Goal: Task Accomplishment & Management: Use online tool/utility

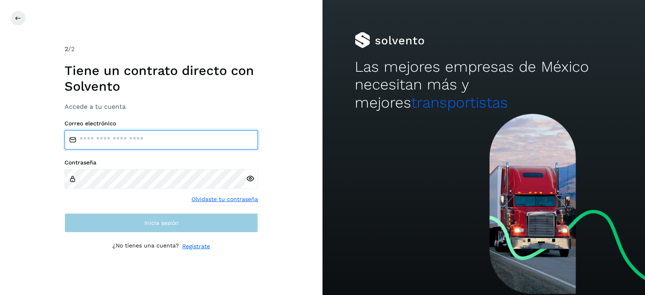
type input "**********"
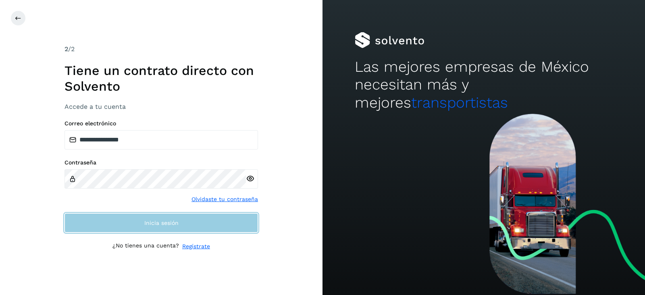
click at [172, 226] on button "Inicia sesión" at bounding box center [160, 222] width 193 height 19
click at [172, 226] on button "Inicia sesión" at bounding box center [160, 223] width 193 height 22
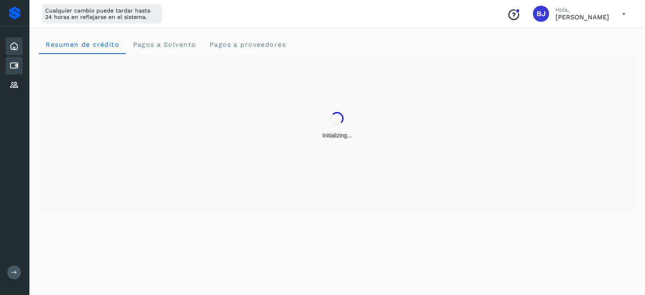
click at [12, 70] on icon at bounding box center [14, 66] width 10 height 10
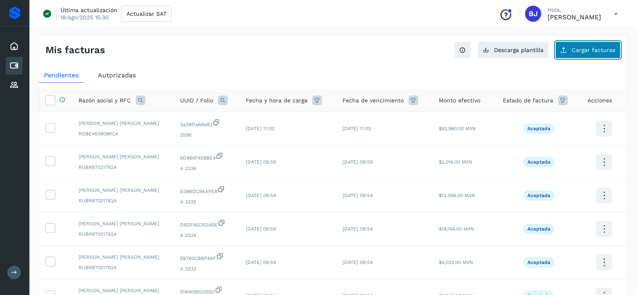
click at [569, 55] on button "Cargar facturas" at bounding box center [587, 50] width 65 height 17
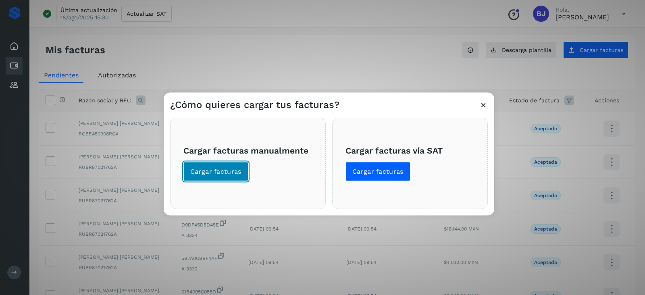
click at [194, 168] on span "Cargar facturas" at bounding box center [215, 171] width 51 height 9
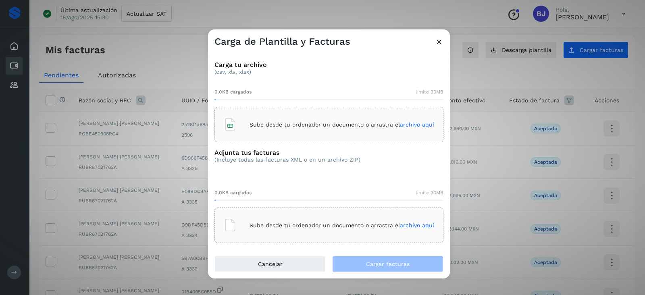
click at [260, 141] on div "Sube desde tu ordenador un documento o arrastra el archivo aquí" at bounding box center [328, 124] width 229 height 35
click at [388, 213] on div "Sube desde tu ordenador un documento o arrastra el archivo aquí" at bounding box center [328, 225] width 229 height 35
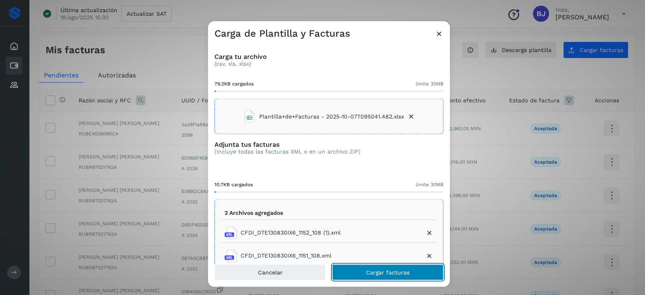
click at [389, 271] on span "Cargar facturas" at bounding box center [388, 272] width 44 height 6
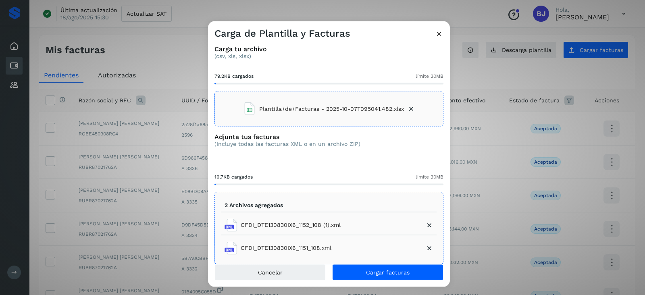
scroll to position [35, 0]
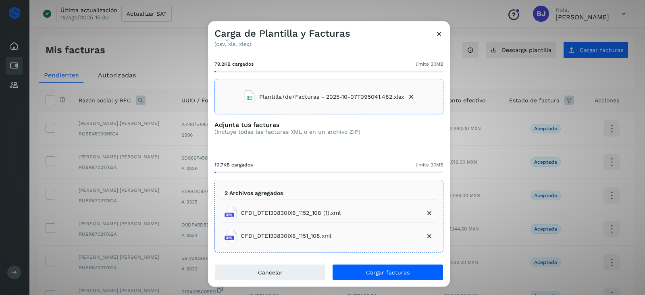
click at [425, 210] on icon at bounding box center [429, 213] width 8 height 8
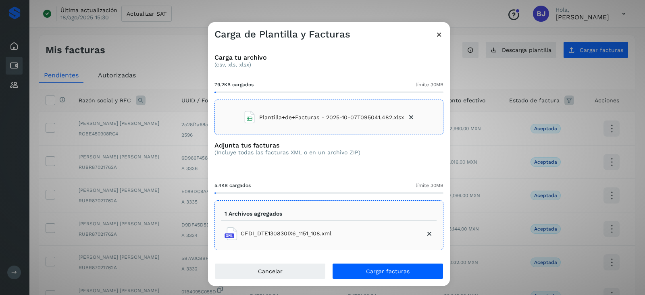
click at [407, 202] on div "1 Archivos agregados CFDI_DTE130830IX6_1151_108.xml" at bounding box center [328, 225] width 229 height 50
click at [433, 37] on div "Carga de Plantilla y Facturas" at bounding box center [329, 31] width 242 height 19
click at [441, 37] on icon at bounding box center [439, 34] width 8 height 8
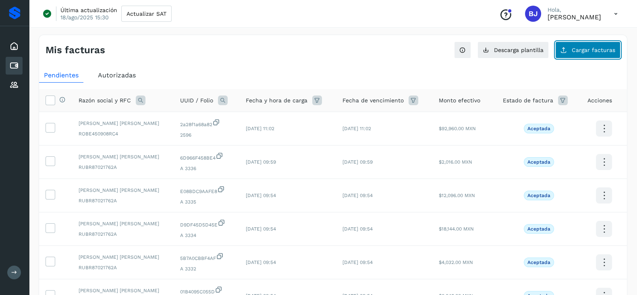
click at [558, 51] on button "Cargar facturas" at bounding box center [587, 50] width 65 height 17
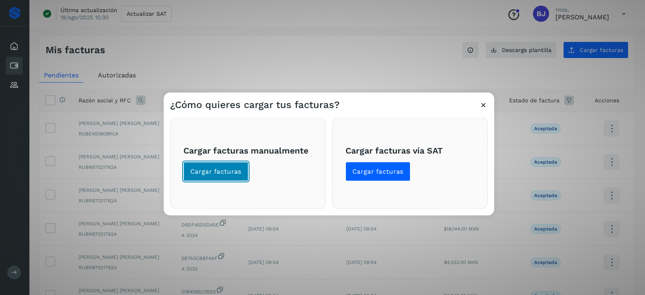
click at [205, 170] on span "Cargar facturas" at bounding box center [215, 171] width 51 height 9
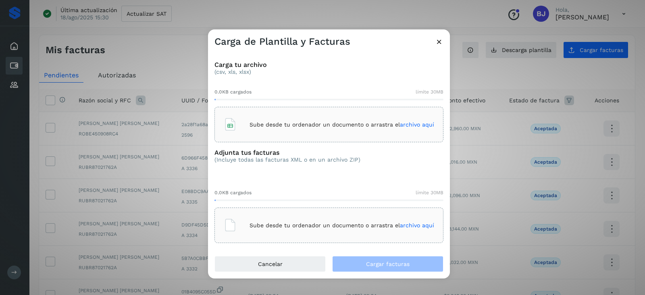
click at [298, 130] on div "Sube desde tu ordenador un documento o arrastra el archivo aquí" at bounding box center [329, 125] width 210 height 22
click at [294, 235] on div "Sube desde tu ordenador un documento o arrastra el archivo aquí" at bounding box center [329, 225] width 210 height 22
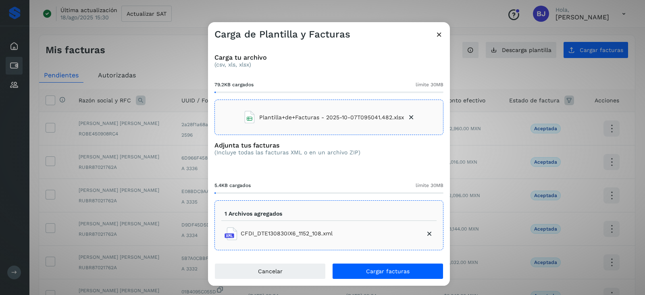
click at [402, 206] on div "1 Archivos agregados CFDI_DTE130830IX6_1152_108.xml" at bounding box center [328, 225] width 229 height 50
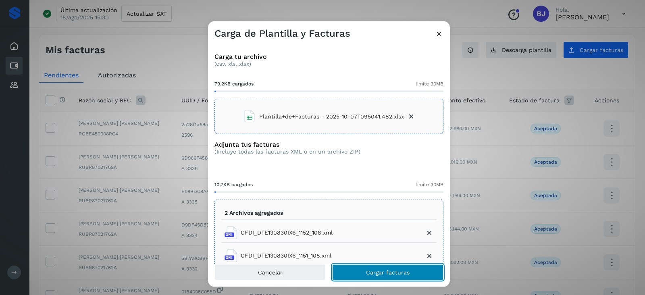
click at [387, 277] on button "Cargar facturas" at bounding box center [387, 272] width 111 height 16
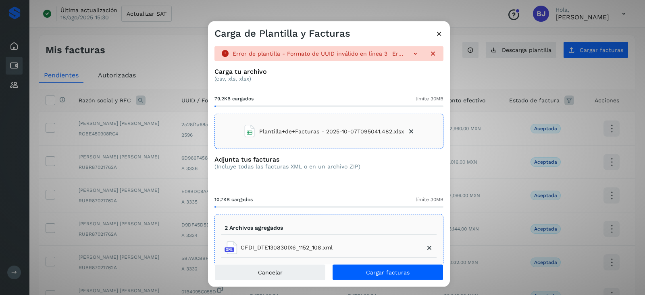
click at [437, 36] on icon at bounding box center [439, 33] width 8 height 8
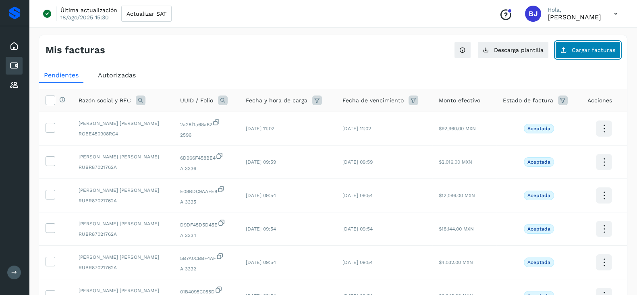
click at [579, 52] on span "Cargar facturas" at bounding box center [594, 50] width 44 height 6
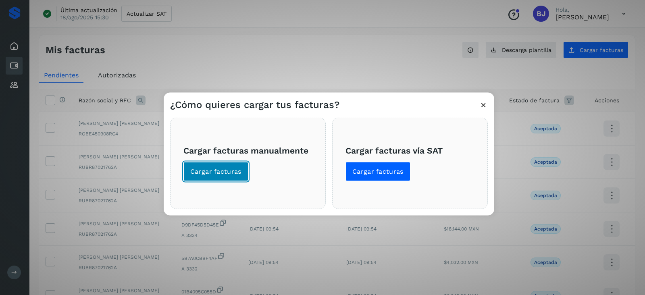
click at [185, 168] on button "Cargar facturas" at bounding box center [215, 171] width 65 height 19
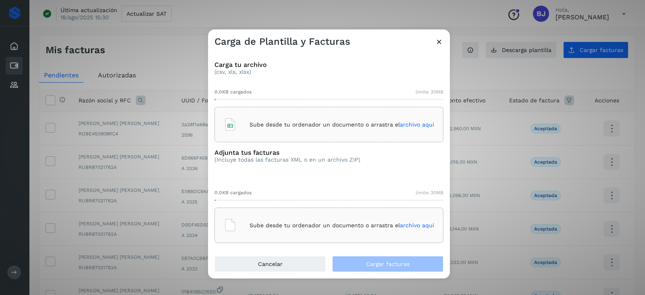
click at [387, 120] on div "Sube desde tu ordenador un documento o arrastra el archivo aquí" at bounding box center [329, 125] width 210 height 22
click at [339, 218] on div "Sube desde tu ordenador un documento o arrastra el archivo aquí" at bounding box center [329, 225] width 210 height 22
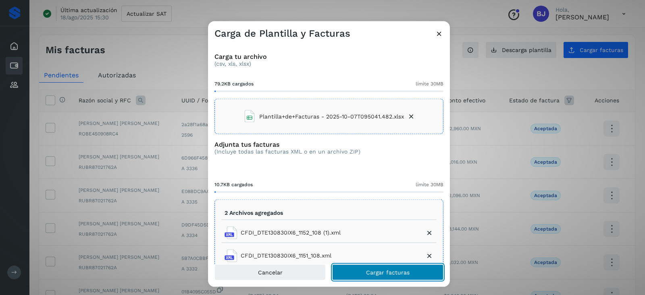
click at [396, 269] on span "Cargar facturas" at bounding box center [388, 272] width 44 height 6
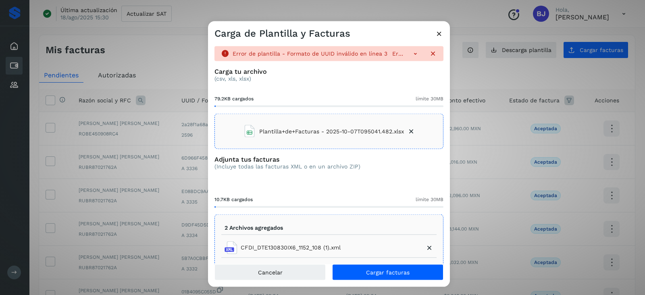
click at [440, 34] on icon at bounding box center [439, 33] width 8 height 8
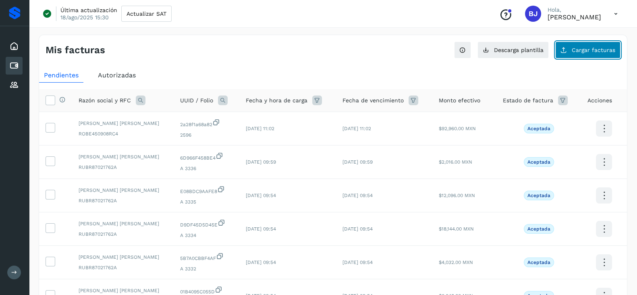
click at [577, 49] on span "Cargar facturas" at bounding box center [594, 50] width 44 height 6
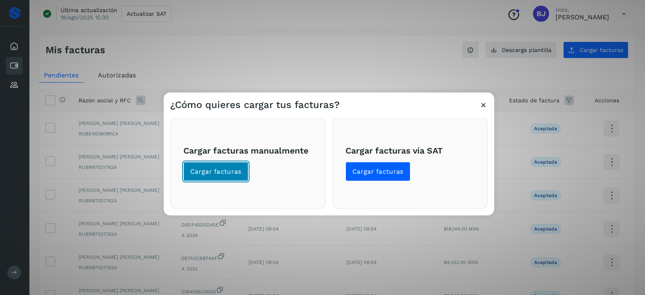
click at [228, 166] on button "Cargar facturas" at bounding box center [215, 171] width 65 height 19
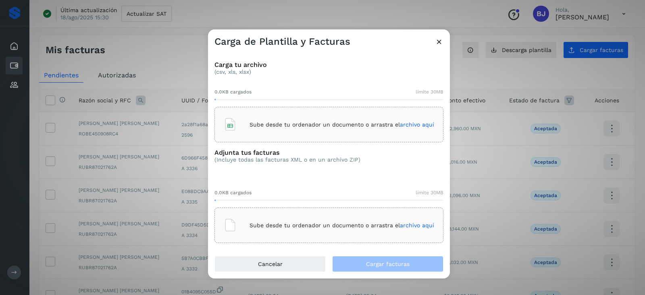
click at [250, 110] on div "Sube desde tu ordenador un documento o arrastra el archivo aquí" at bounding box center [328, 124] width 229 height 35
click at [245, 227] on div "Sube desde tu ordenador un documento o arrastra el archivo aquí" at bounding box center [329, 225] width 210 height 22
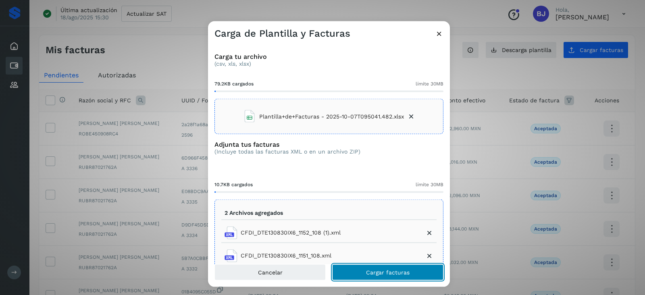
click at [389, 279] on button "Cargar facturas" at bounding box center [387, 272] width 111 height 16
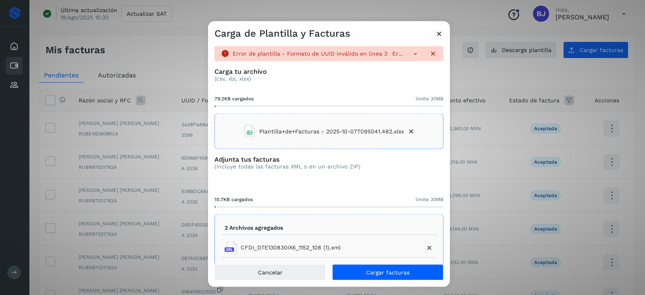
click at [407, 58] on div "Error de plantilla - Formato de UUID inválido en línea 3 Error de plantilla - D…" at bounding box center [328, 53] width 229 height 15
click at [411, 56] on icon at bounding box center [415, 54] width 8 height 8
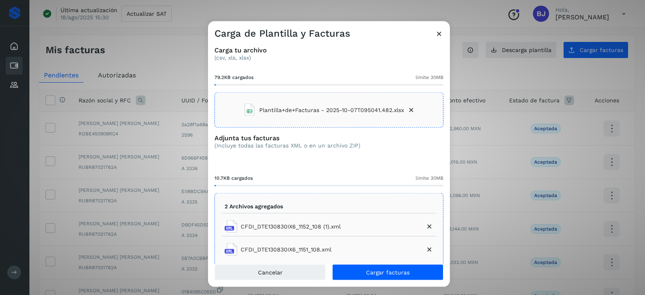
scroll to position [50, 0]
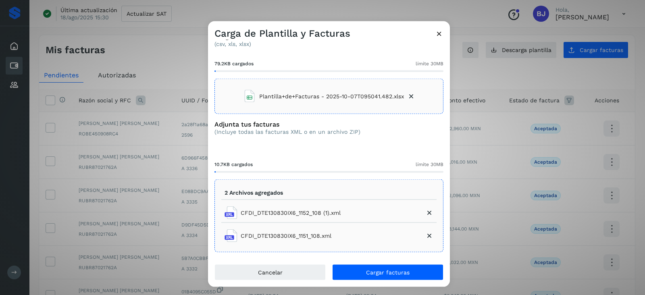
click at [440, 33] on icon at bounding box center [439, 33] width 8 height 8
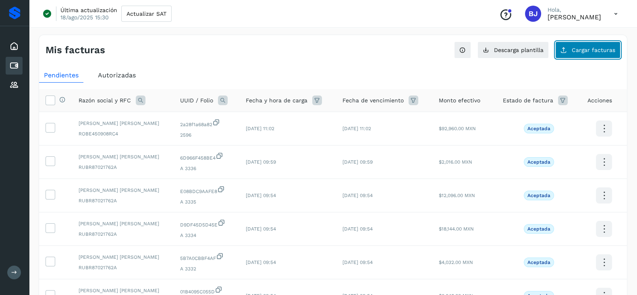
click at [571, 48] on button "Cargar facturas" at bounding box center [587, 50] width 65 height 17
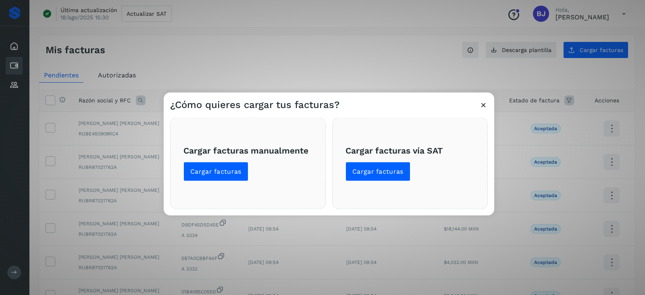
click at [226, 160] on span "Cargar facturas manualmente Cargar facturas" at bounding box center [247, 163] width 129 height 36
click at [221, 169] on span "Cargar facturas" at bounding box center [215, 171] width 51 height 9
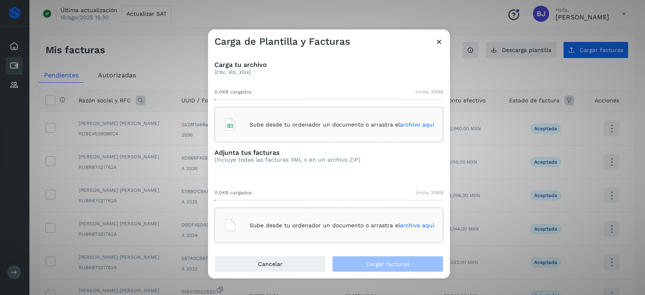
click at [269, 111] on div "Sube desde tu ordenador un documento o arrastra el archivo aquí" at bounding box center [328, 124] width 229 height 35
click at [285, 210] on div "Sube desde tu ordenador un documento o arrastra el archivo aquí" at bounding box center [328, 225] width 229 height 35
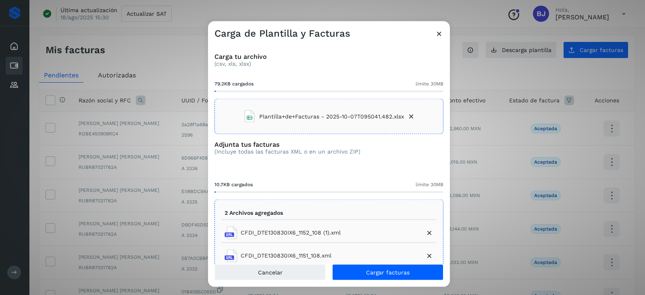
click at [374, 263] on li "CFDI_DTE130830IX6_1151_108.xml" at bounding box center [328, 255] width 215 height 19
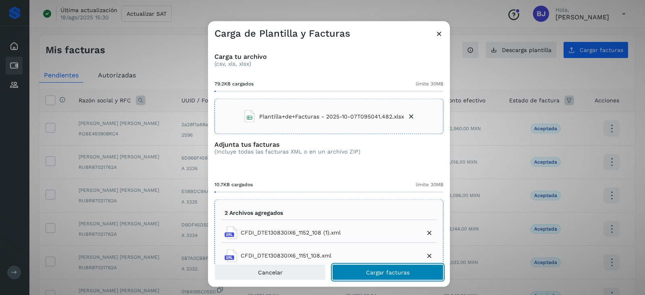
click at [406, 272] on span "Cargar facturas" at bounding box center [388, 272] width 44 height 6
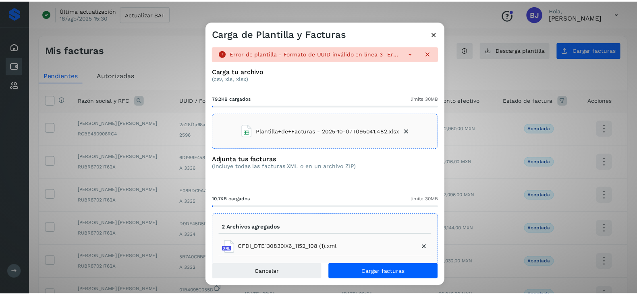
scroll to position [35, 0]
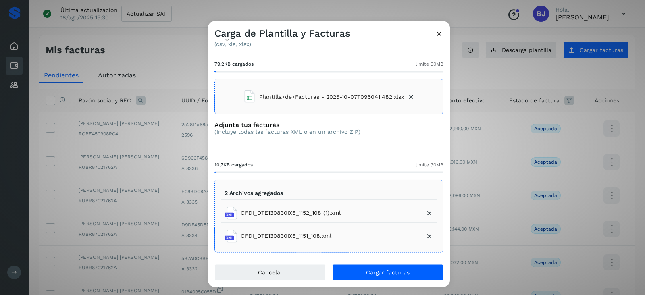
click at [437, 27] on div "Carga de Plantilla y Facturas" at bounding box center [329, 30] width 242 height 19
click at [441, 37] on icon at bounding box center [439, 33] width 8 height 8
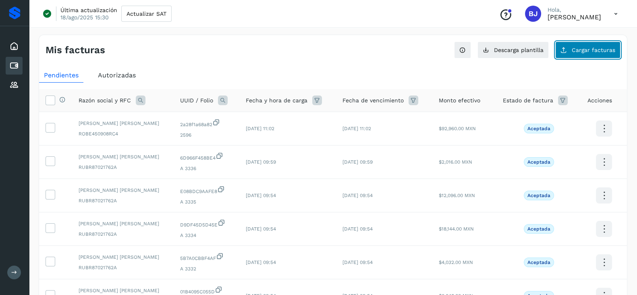
click at [599, 53] on button "Cargar facturas" at bounding box center [587, 50] width 65 height 17
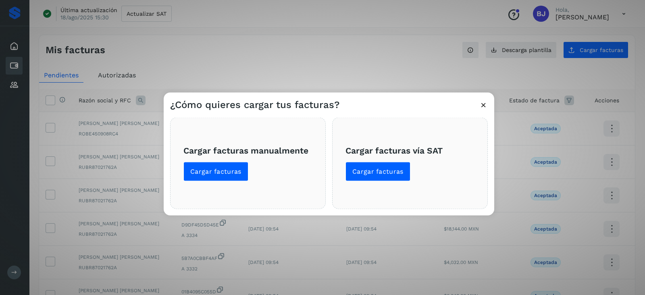
click at [234, 156] on span "Cargar facturas manualmente Cargar facturas" at bounding box center [247, 163] width 129 height 36
click at [235, 162] on button "Cargar facturas" at bounding box center [215, 171] width 65 height 19
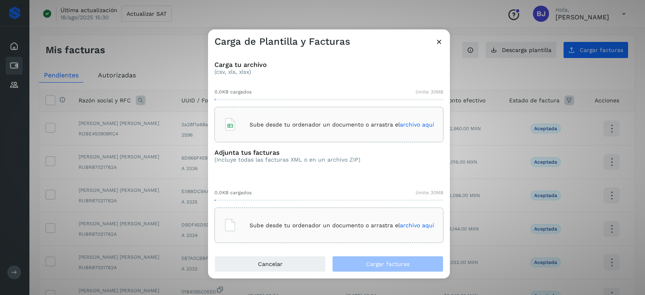
click at [305, 118] on div "Sube desde tu ordenador un documento o arrastra el archivo aquí" at bounding box center [329, 125] width 210 height 22
click at [332, 225] on p "Sube desde tu ordenador un documento o arrastra el archivo aquí" at bounding box center [341, 225] width 185 height 7
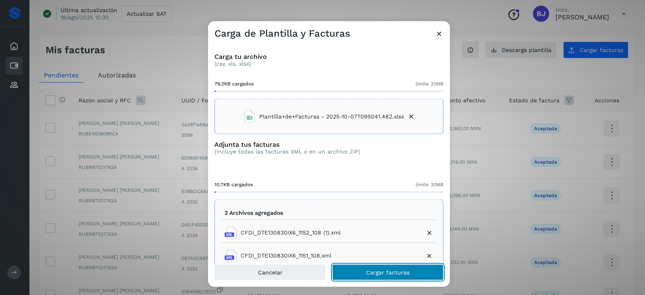
click at [377, 275] on span "Cargar facturas" at bounding box center [388, 272] width 44 height 6
